Goal: Information Seeking & Learning: Learn about a topic

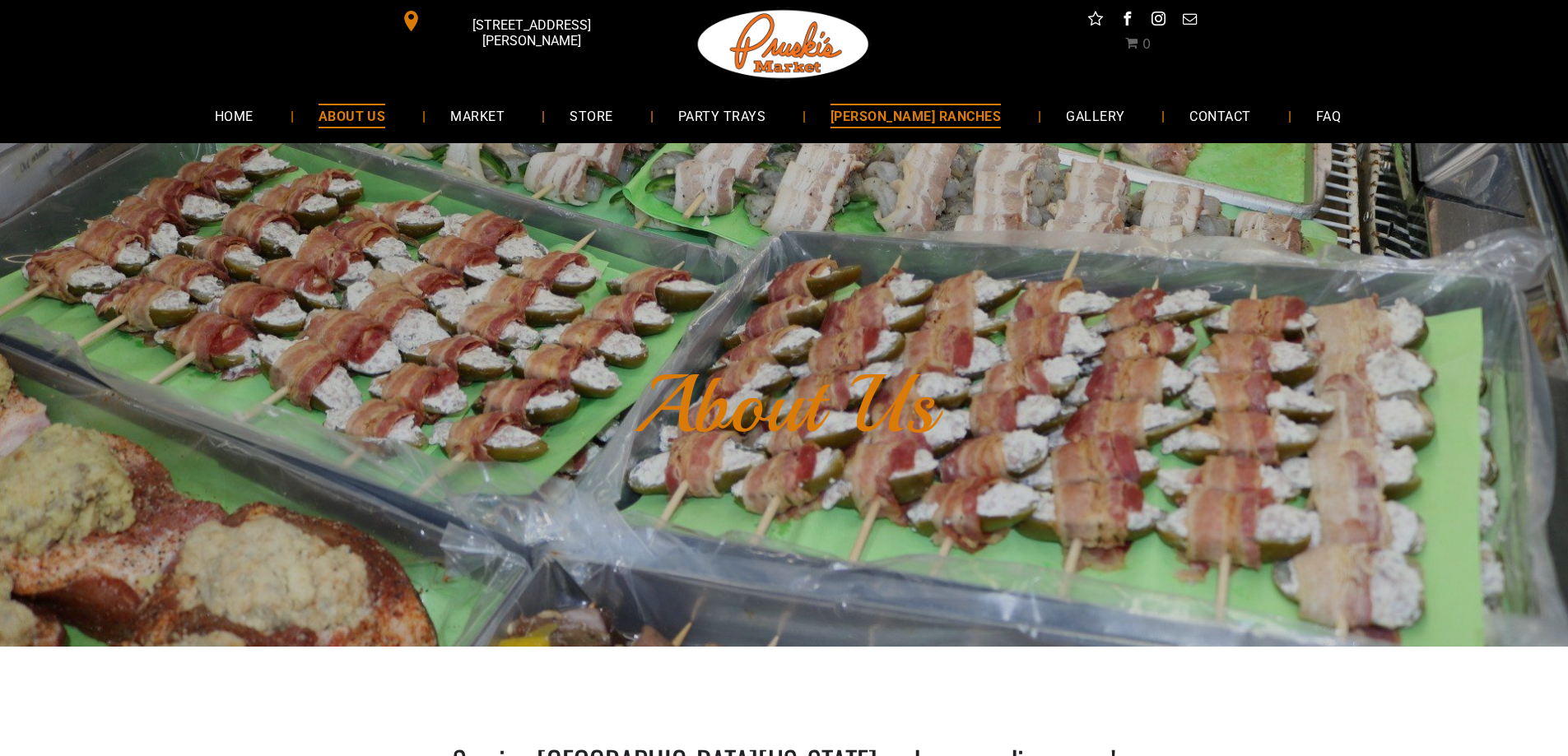
click at [945, 116] on span "[PERSON_NAME] RANCHES" at bounding box center [916, 116] width 170 height 24
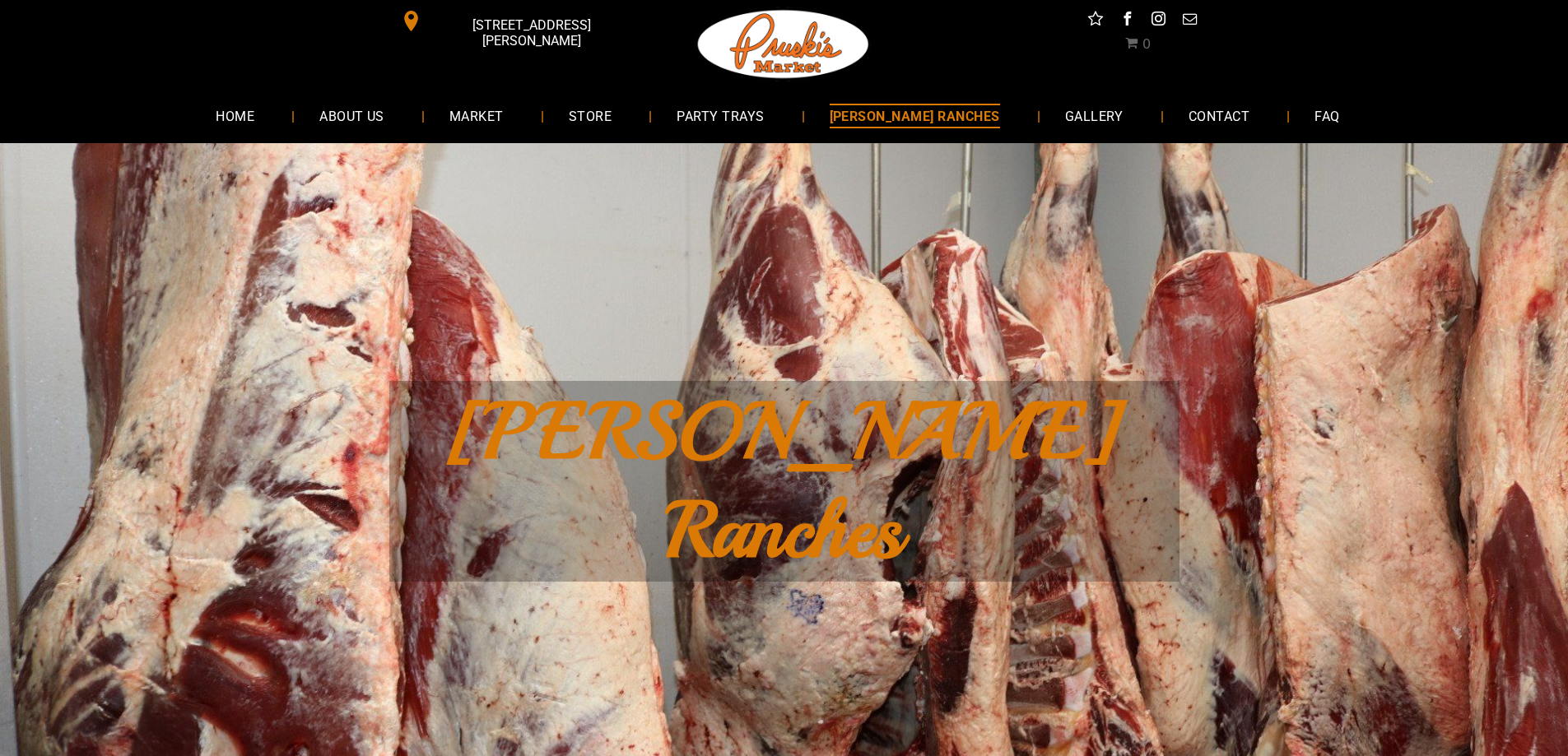
click at [858, 425] on span "Yanta Ranches" at bounding box center [784, 481] width 675 height 197
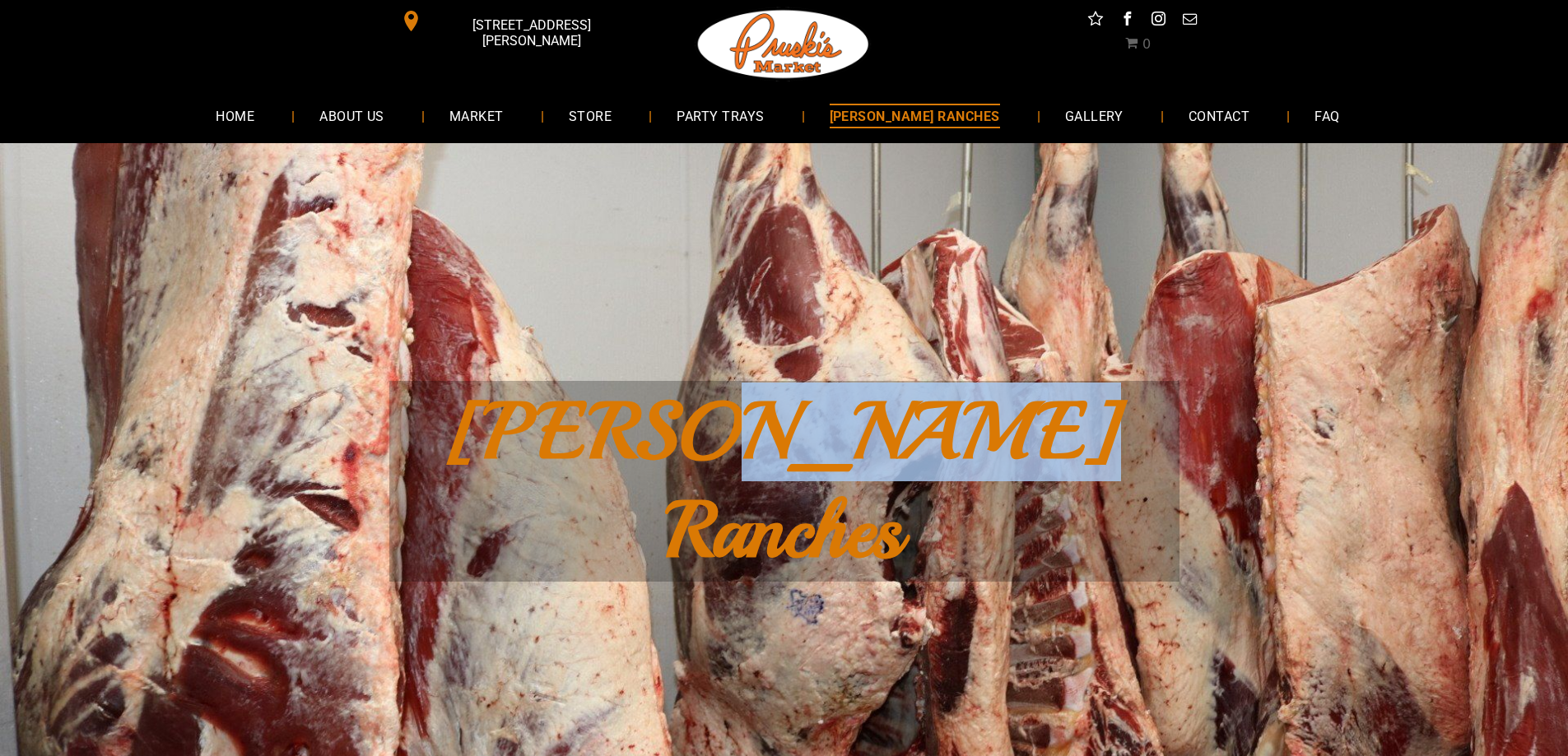
click at [858, 425] on span "Yanta Ranches" at bounding box center [784, 481] width 675 height 197
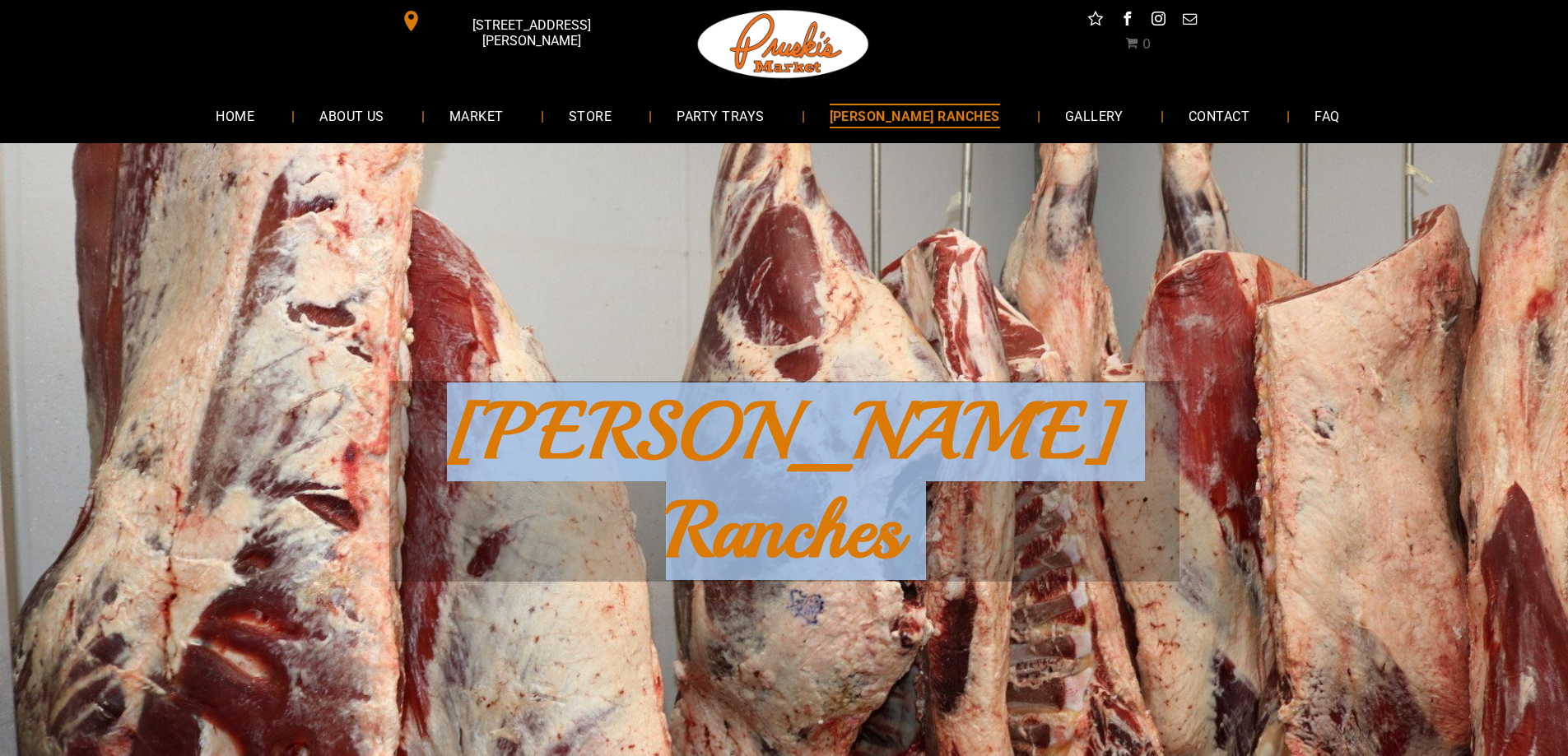
click at [857, 428] on span "Yanta Ranches" at bounding box center [784, 481] width 675 height 197
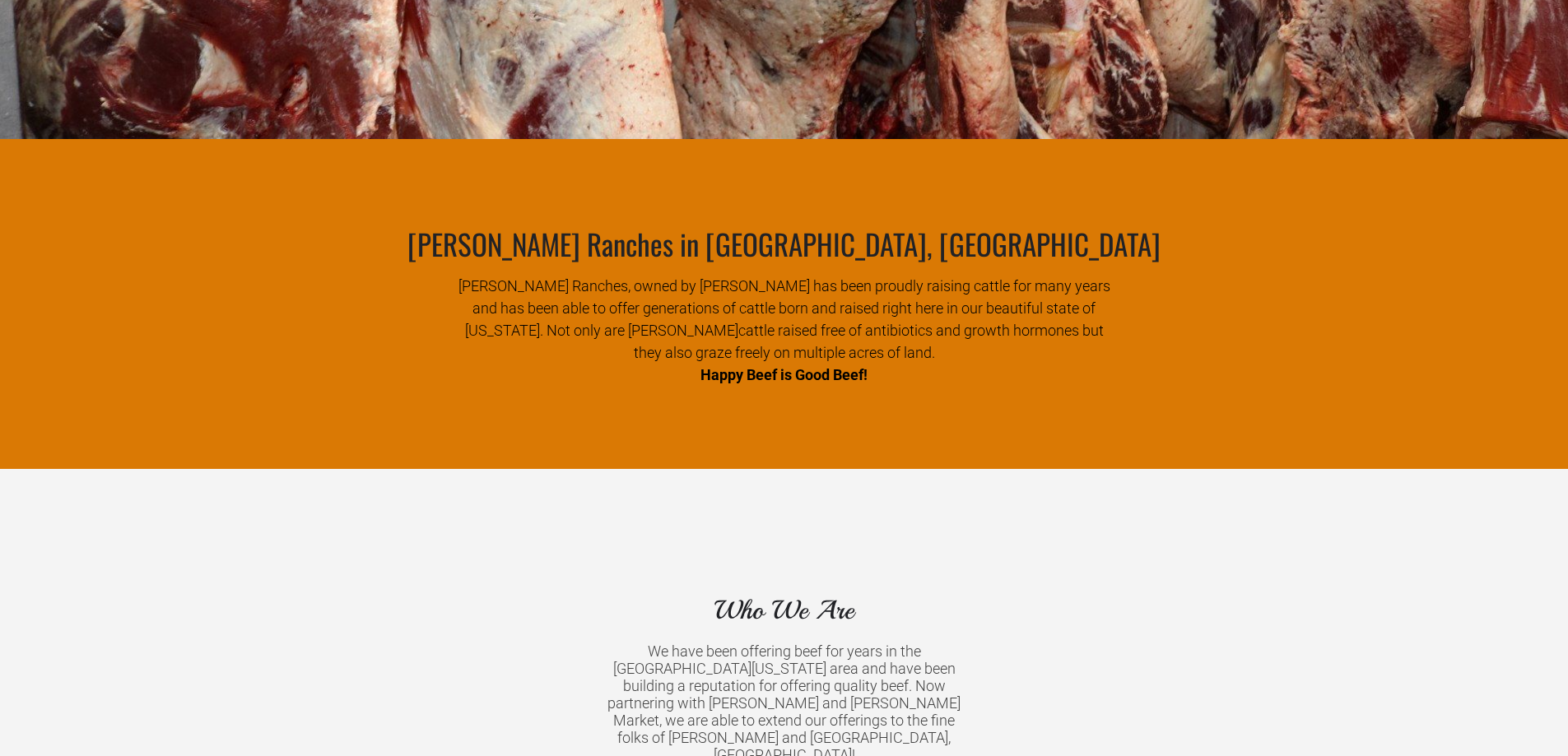
scroll to position [740, 0]
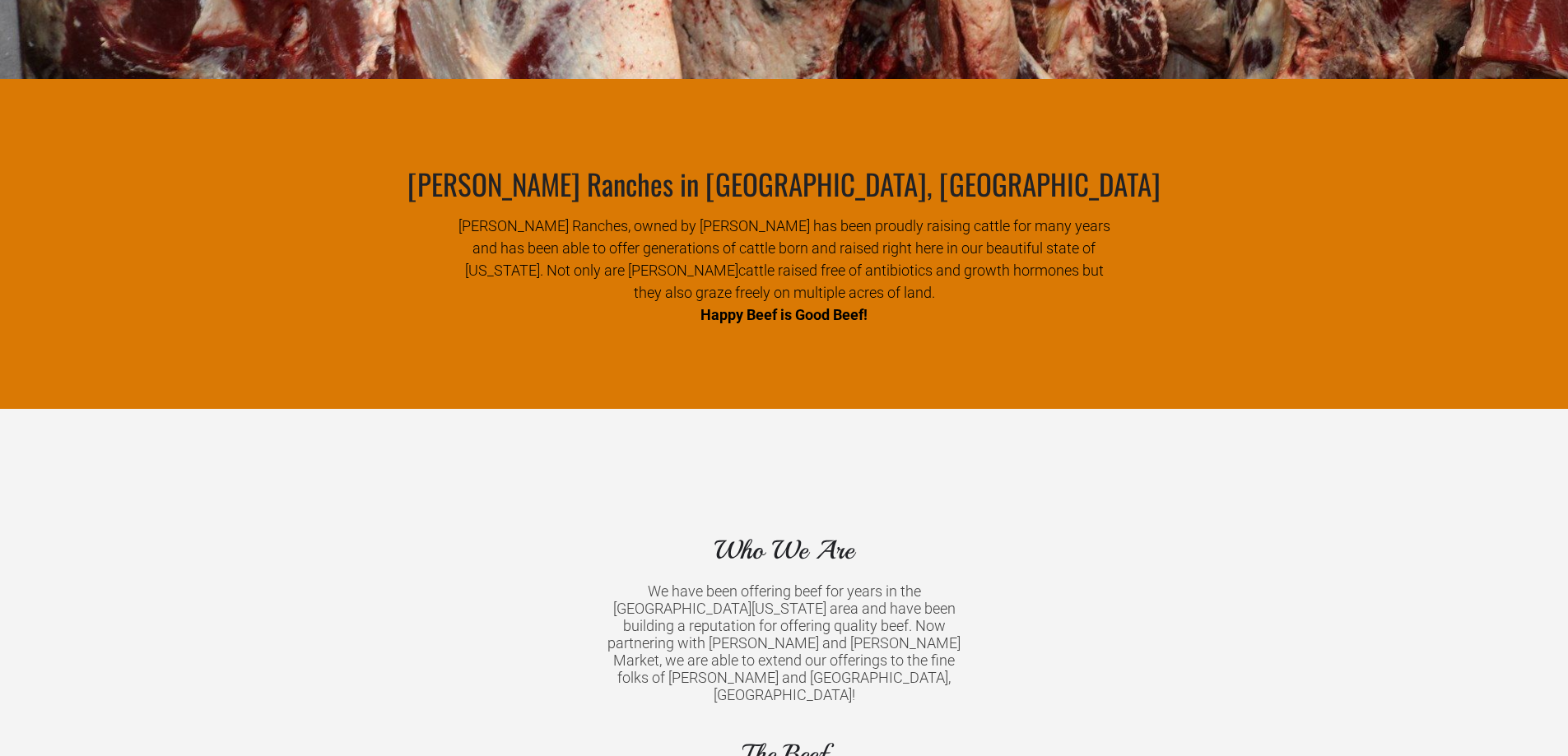
click at [914, 285] on div "Yanta Ranches in Runge, TX Yanta Ranches, owned by Zachary Yanta has been proud…" at bounding box center [784, 244] width 1568 height 330
click at [819, 162] on div "Yanta Ranches in Runge, TX" at bounding box center [784, 184] width 790 height 43
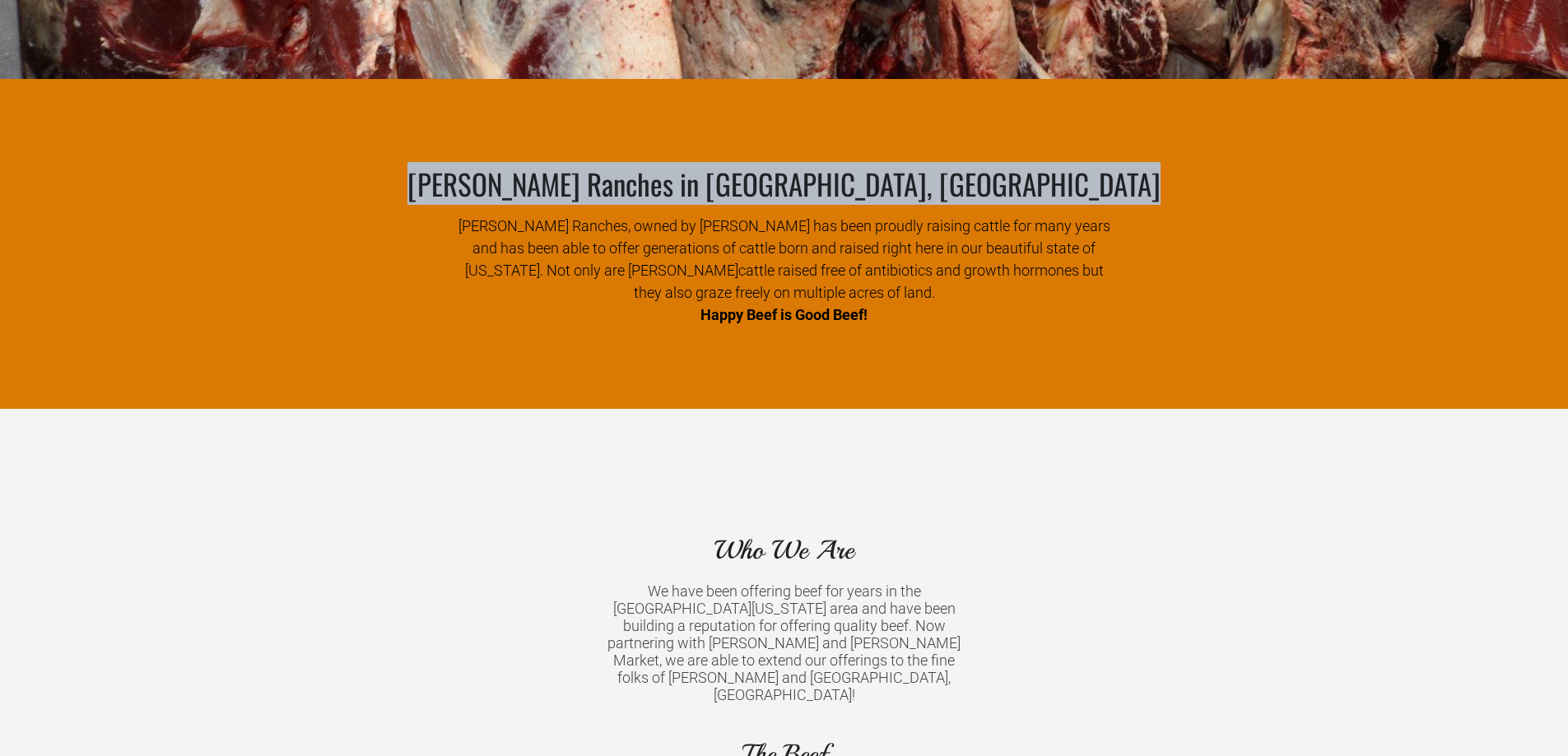
click at [819, 162] on div "Yanta Ranches in Runge, TX" at bounding box center [784, 184] width 790 height 43
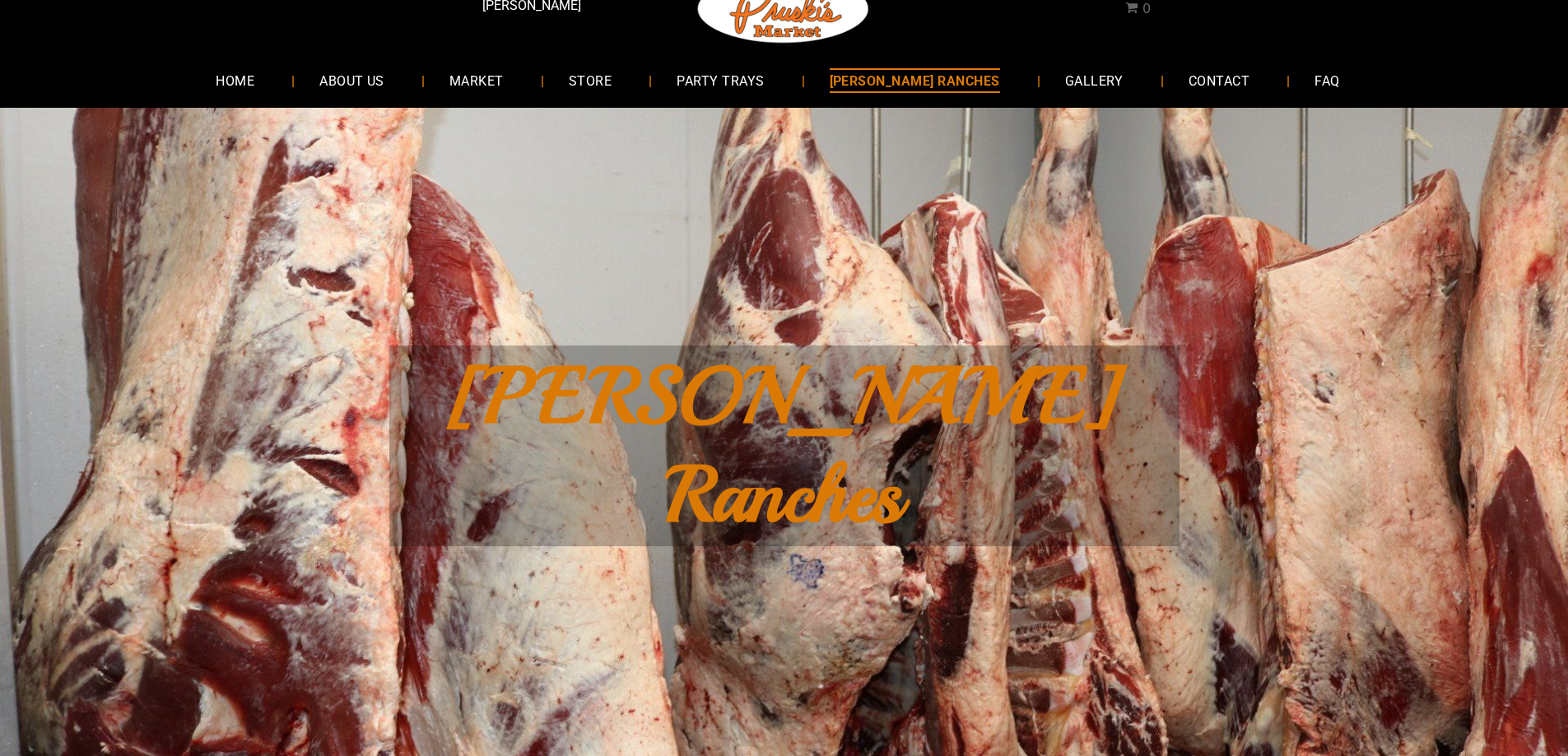
scroll to position [0, 0]
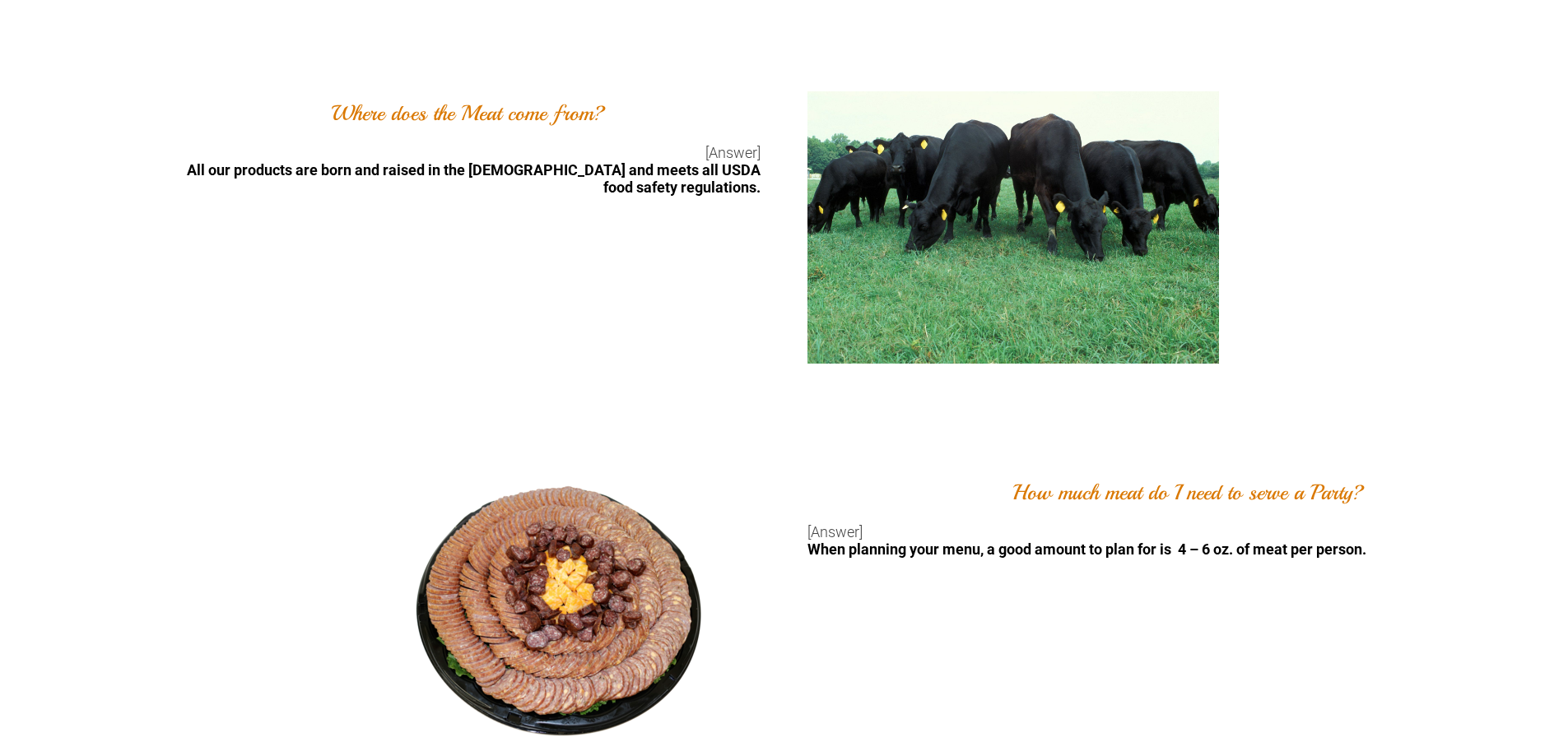
scroll to position [1152, 0]
